Goal: Find specific page/section: Find specific page/section

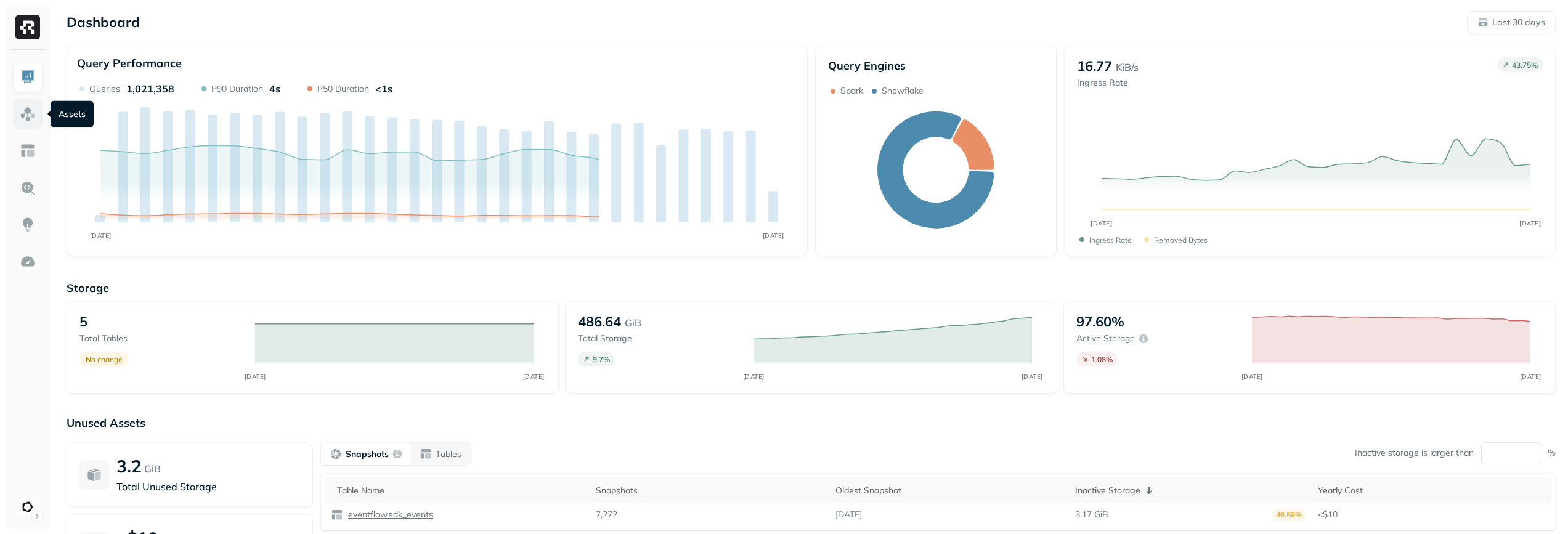
click at [18, 119] on link at bounding box center [27, 114] width 30 height 30
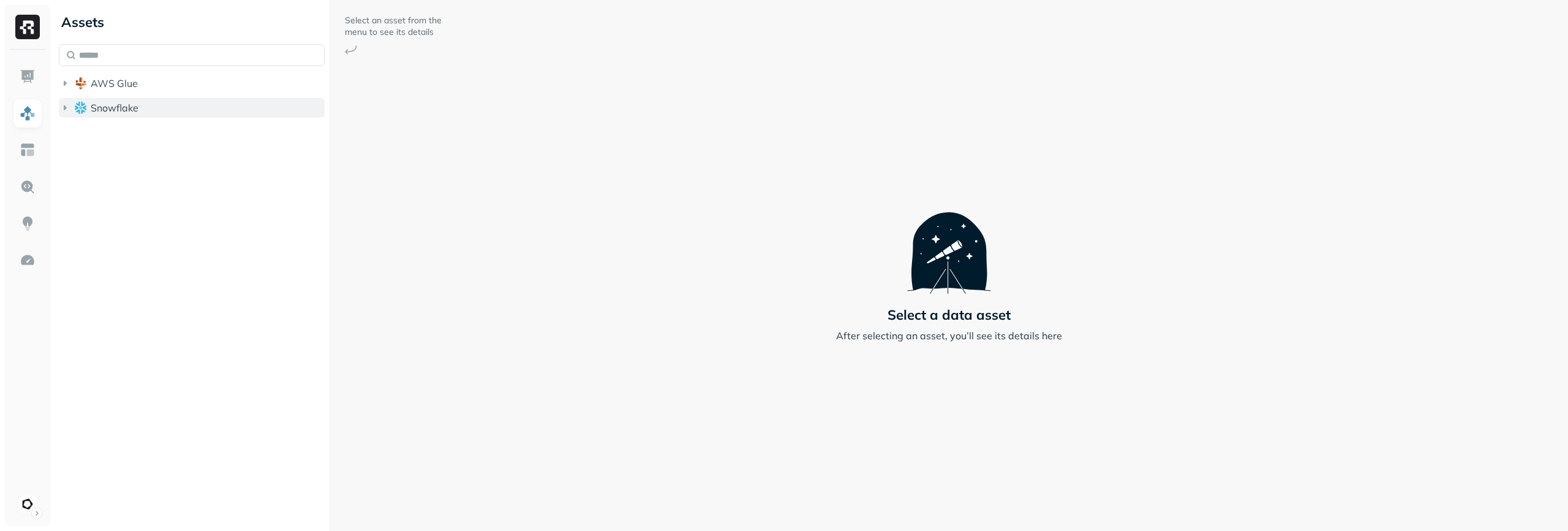
click at [192, 112] on button "Snowflake" at bounding box center [192, 108] width 266 height 20
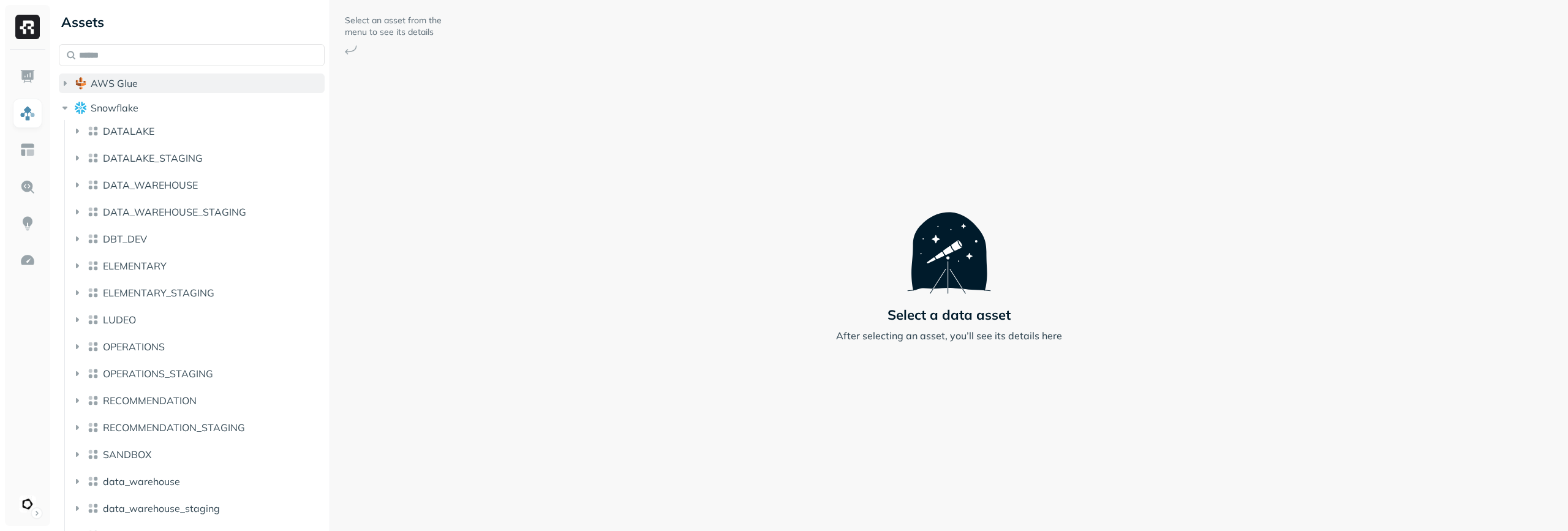
click at [174, 84] on button "AWS Glue" at bounding box center [192, 83] width 266 height 20
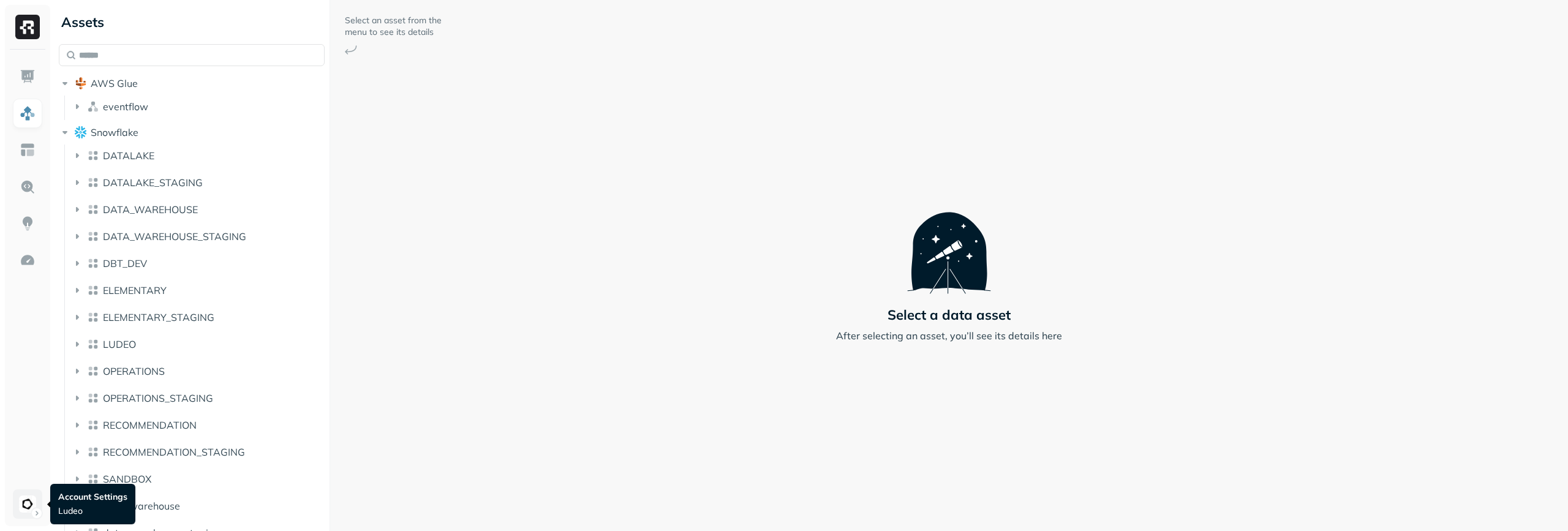
click at [35, 499] on html "Assets AWS Glue eventflow Snowflake DATALAKE DATALAKE_STAGING DATA_WAREHOUSE DA…" at bounding box center [784, 266] width 1568 height 531
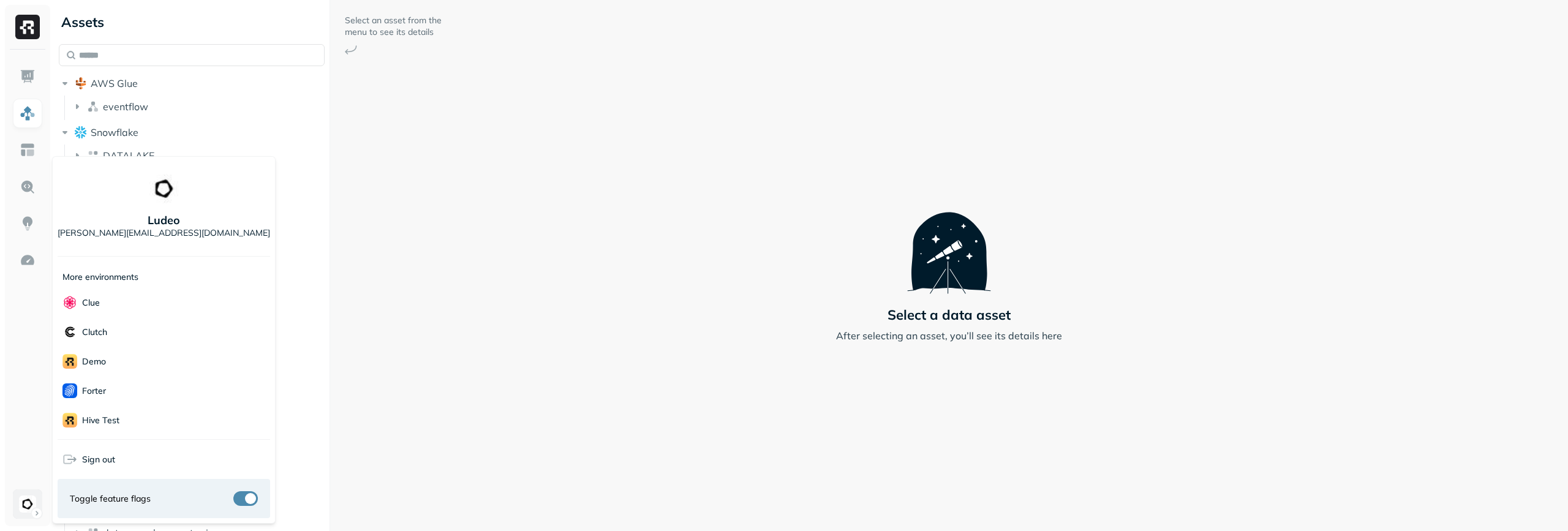
click at [35, 499] on html "Assets AWS Glue eventflow Snowflake DATALAKE DATALAKE_STAGING DATA_WAREHOUSE DA…" at bounding box center [784, 266] width 1568 height 531
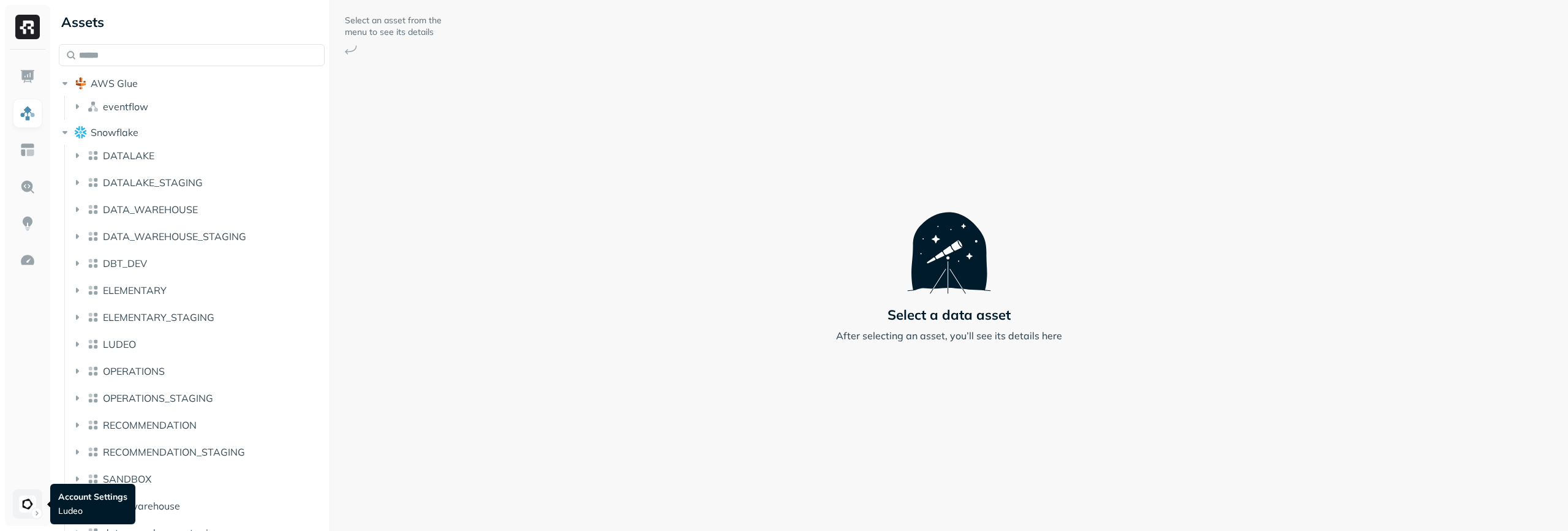
click at [33, 511] on html "Assets AWS Glue eventflow Snowflake DATALAKE DATALAKE_STAGING DATA_WAREHOUSE DA…" at bounding box center [784, 266] width 1568 height 531
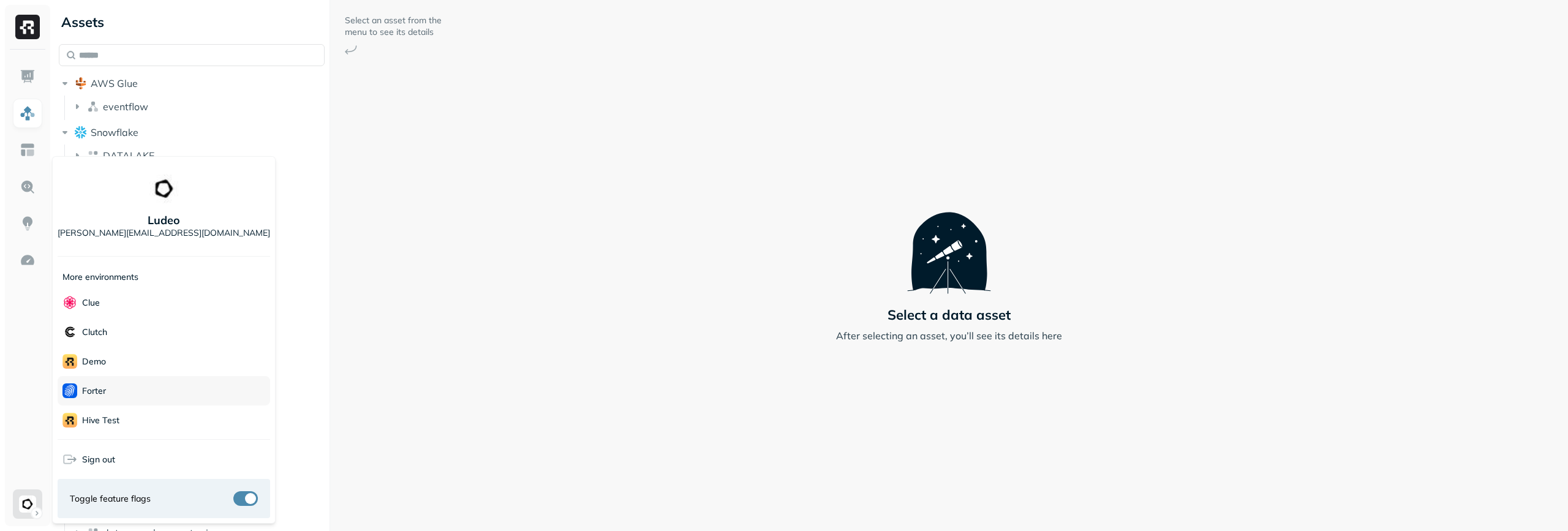
click at [131, 381] on div "Forter" at bounding box center [164, 390] width 213 height 29
